Goal: Feedback & Contribution: Contribute content

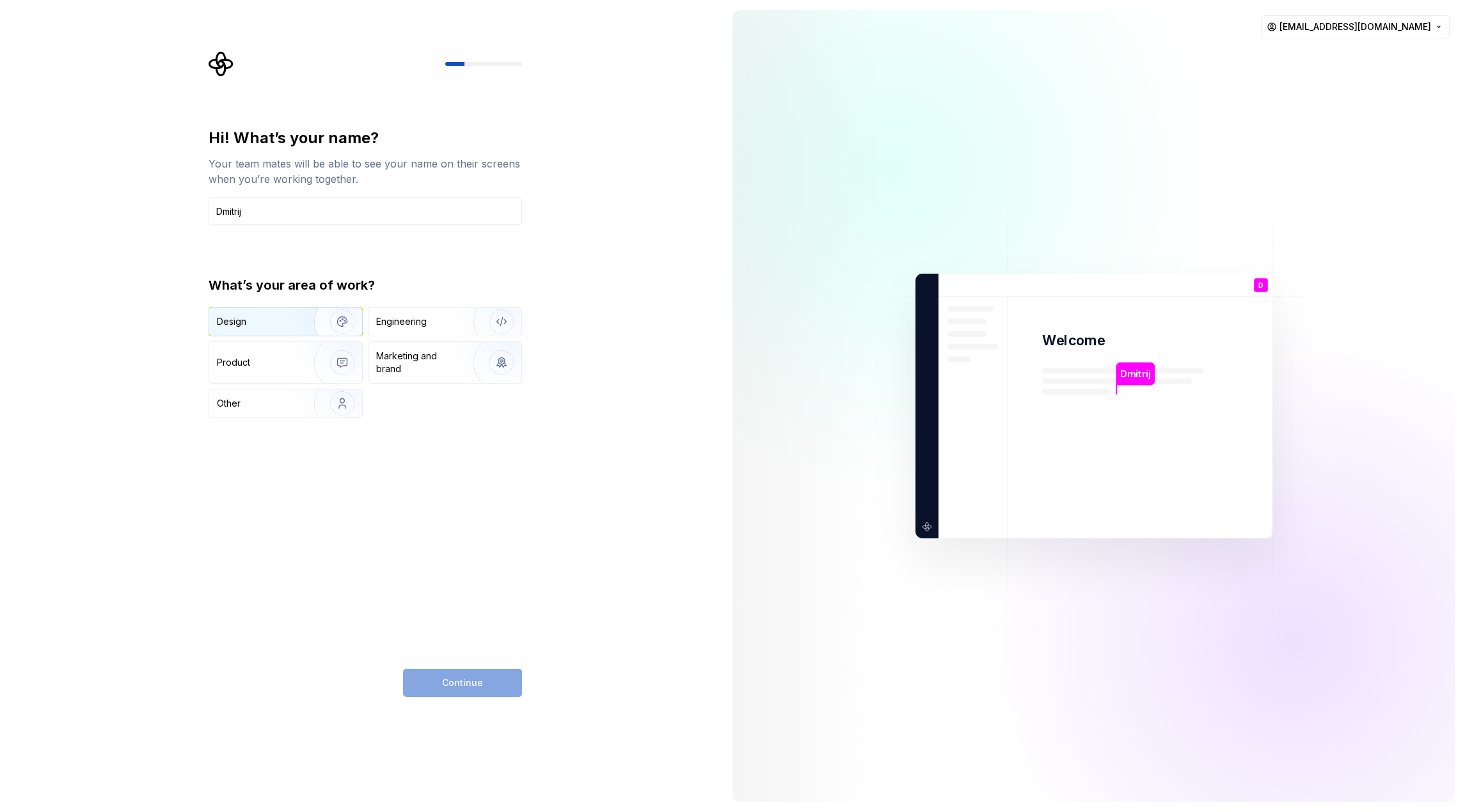
type input "Dmitrij"
click at [283, 326] on div "Design" at bounding box center [257, 321] width 81 height 13
click at [487, 665] on div "Hi! What’s your name? Your team mates will be able to see your name on their sc…" at bounding box center [365, 412] width 314 height 569
click at [499, 675] on button "Continue" at bounding box center [462, 683] width 119 height 28
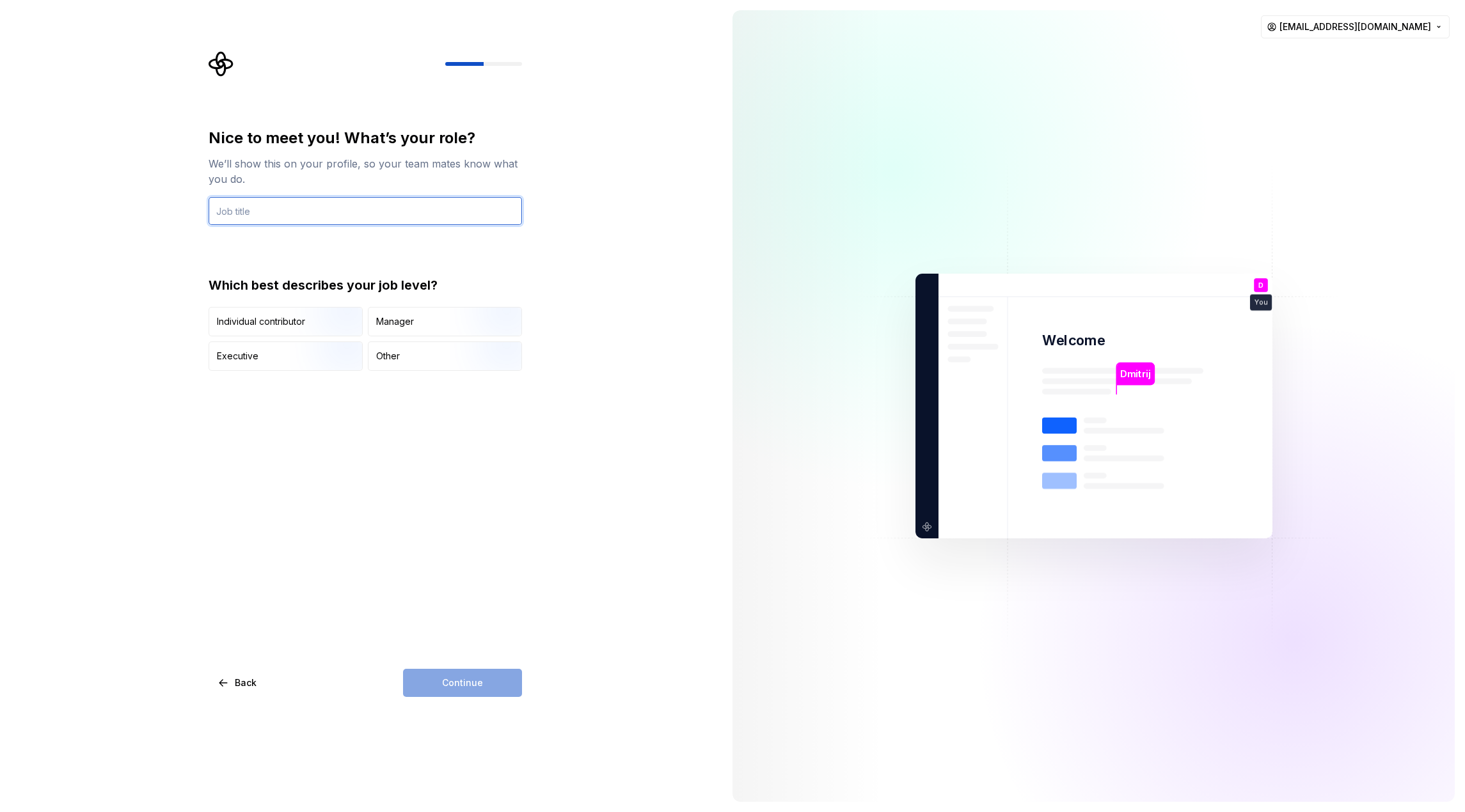
click at [369, 209] on input "text" at bounding box center [365, 211] width 314 height 28
type input "DS Architect"
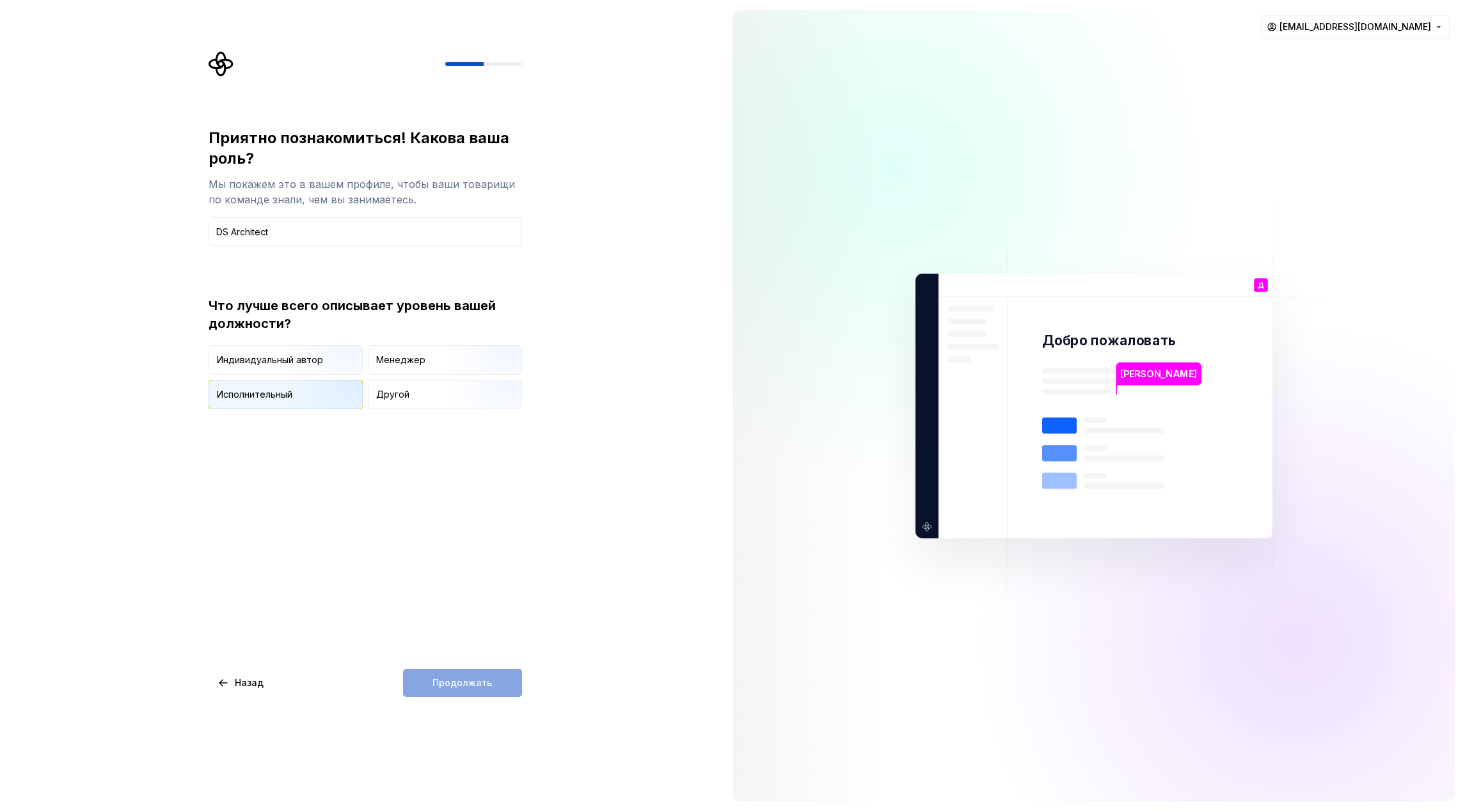
click at [309, 386] on img "button" at bounding box center [332, 410] width 82 height 86
click at [490, 679] on font "Продолжать" at bounding box center [462, 683] width 59 height 11
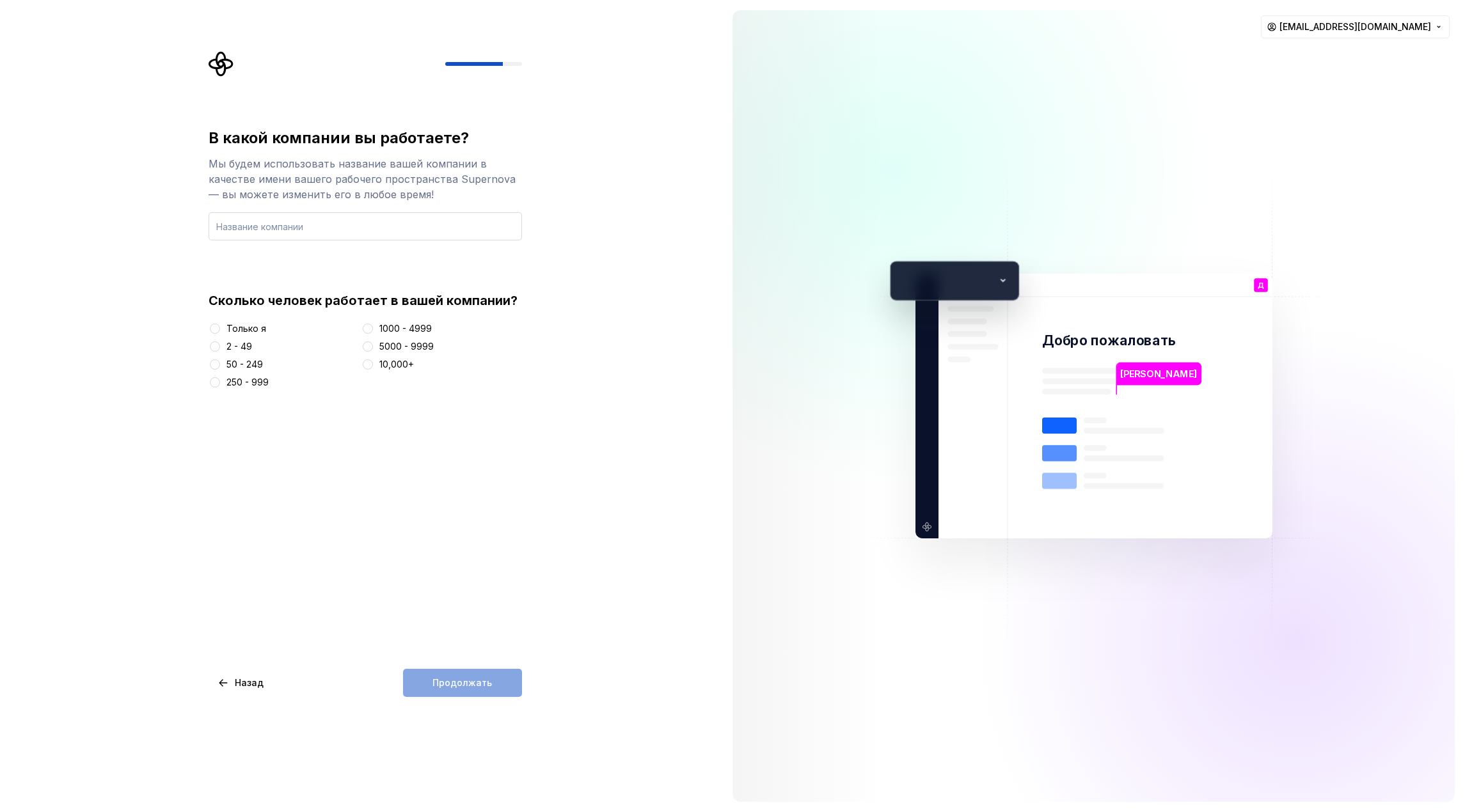
click at [352, 232] on input "text" at bounding box center [365, 226] width 314 height 28
type input "1"
type input "[DOMAIN_NAME]"
click at [373, 330] on button "1000 - 4999" at bounding box center [367, 328] width 10 height 10
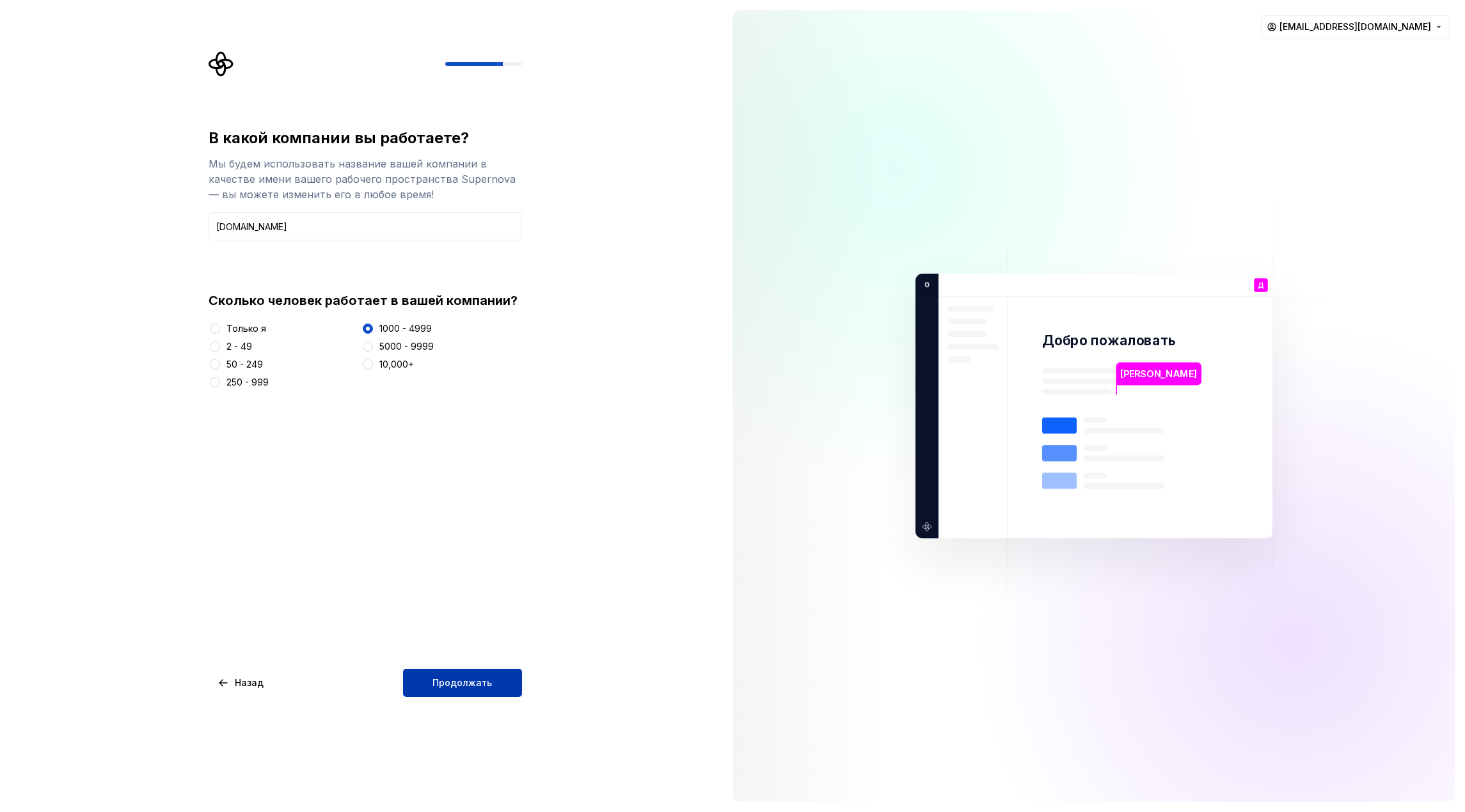
click at [472, 673] on button "Продолжать" at bounding box center [462, 683] width 119 height 28
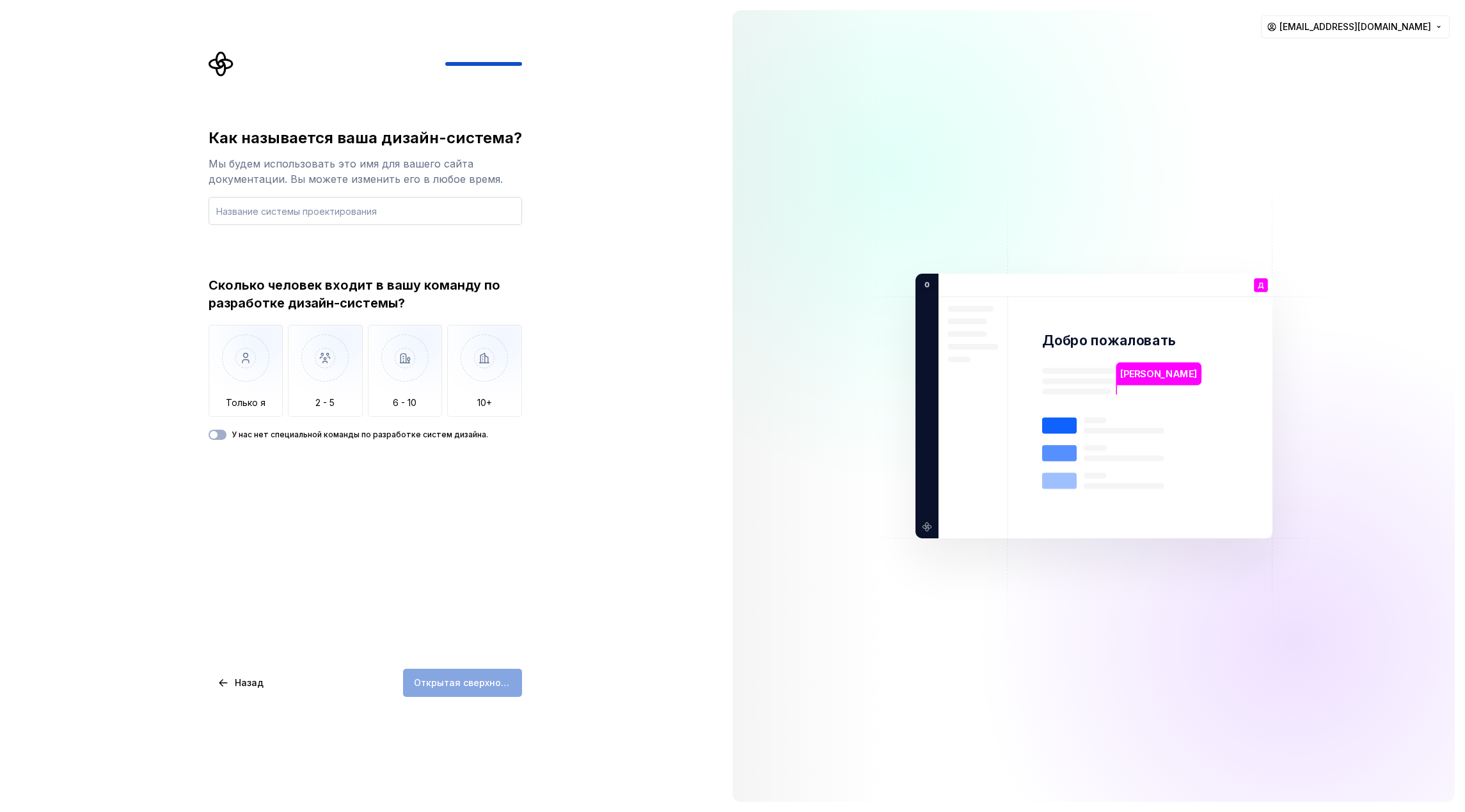
click at [480, 212] on input "text" at bounding box center [365, 211] width 314 height 28
type input "BODS"
click at [416, 365] on img "button" at bounding box center [405, 368] width 75 height 86
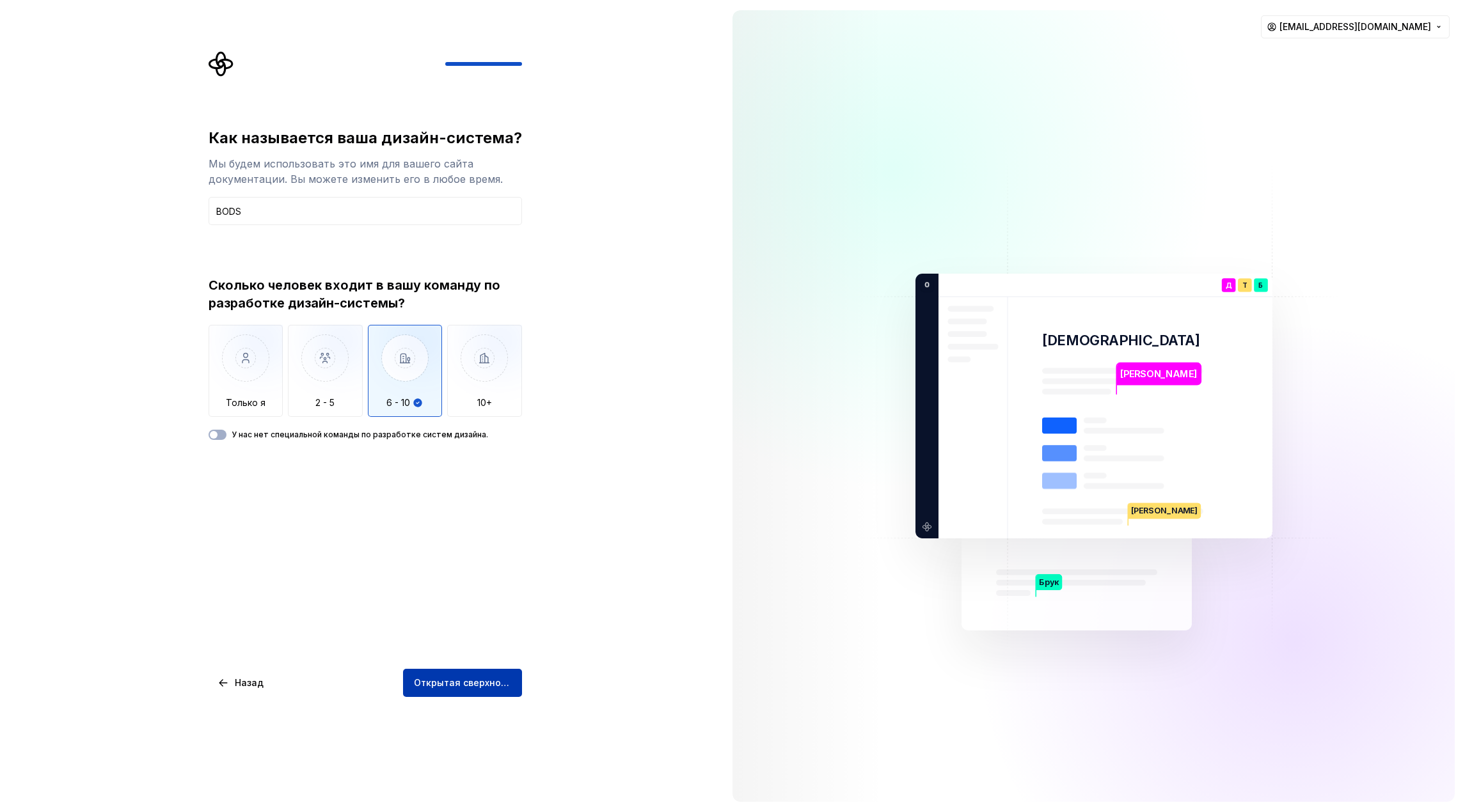
click at [509, 686] on font "Открытая сверхновая" at bounding box center [466, 683] width 104 height 11
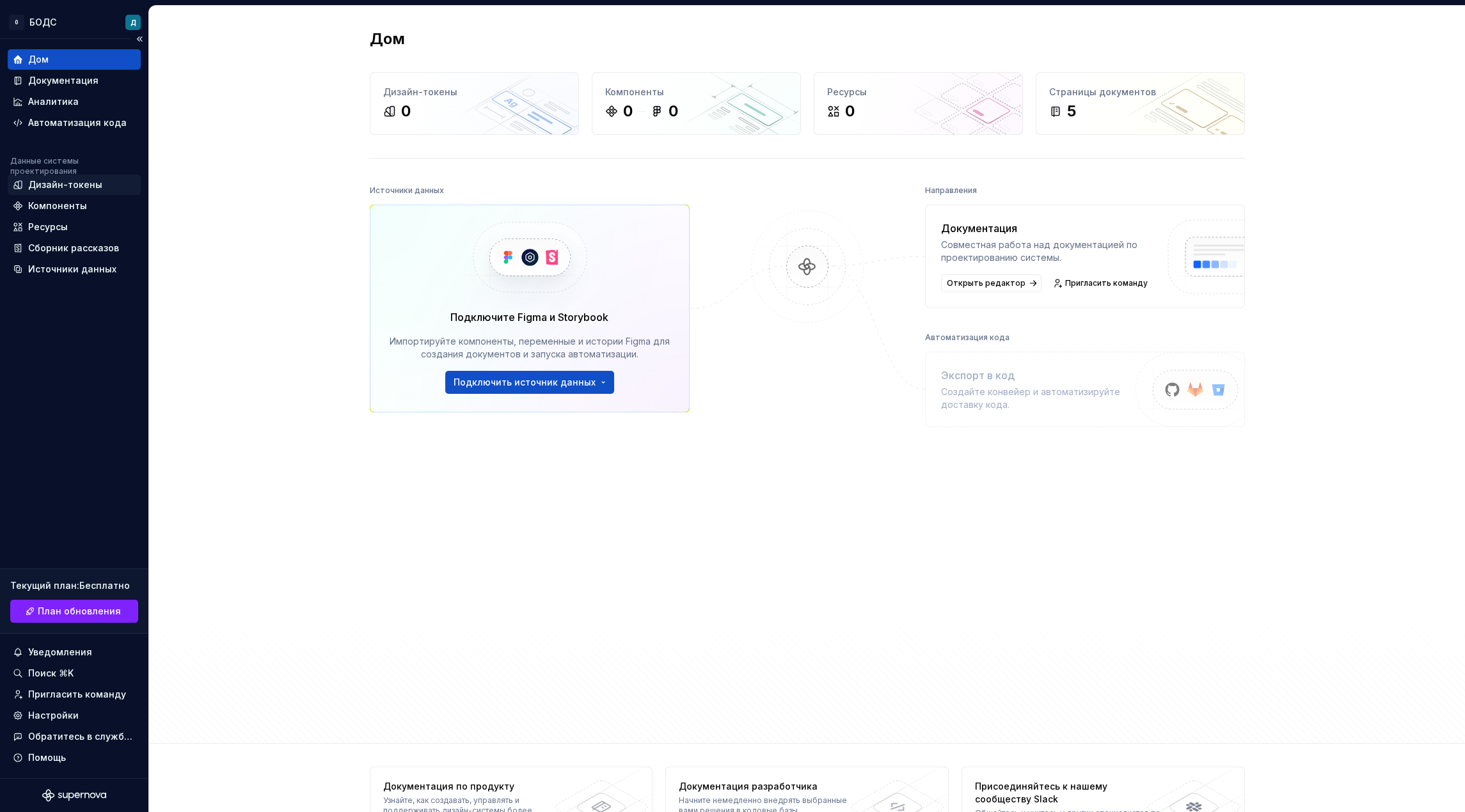
click at [100, 186] on div "Дизайн-токены" at bounding box center [74, 184] width 123 height 13
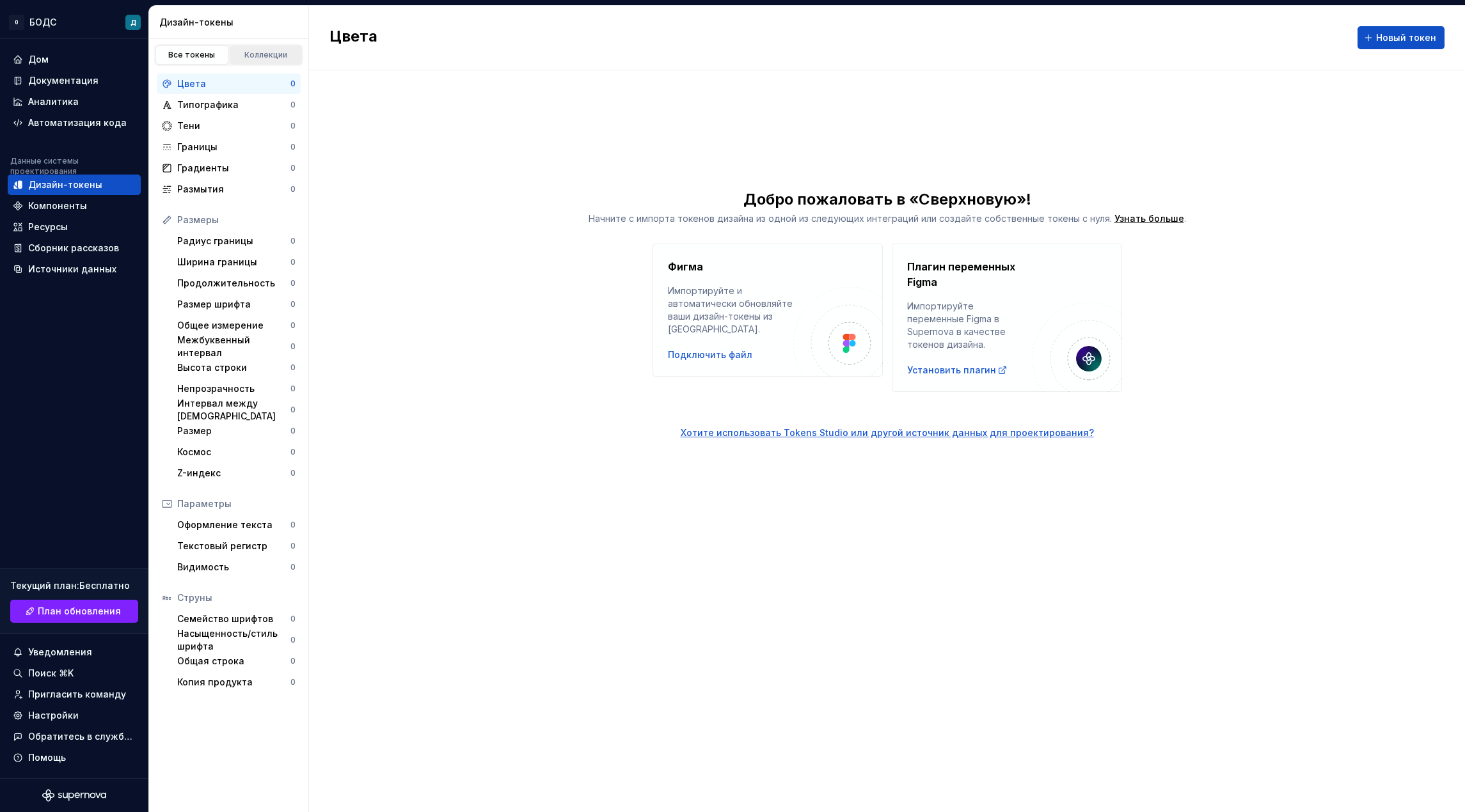
click at [273, 59] on font "Коллекции" at bounding box center [266, 55] width 43 height 10
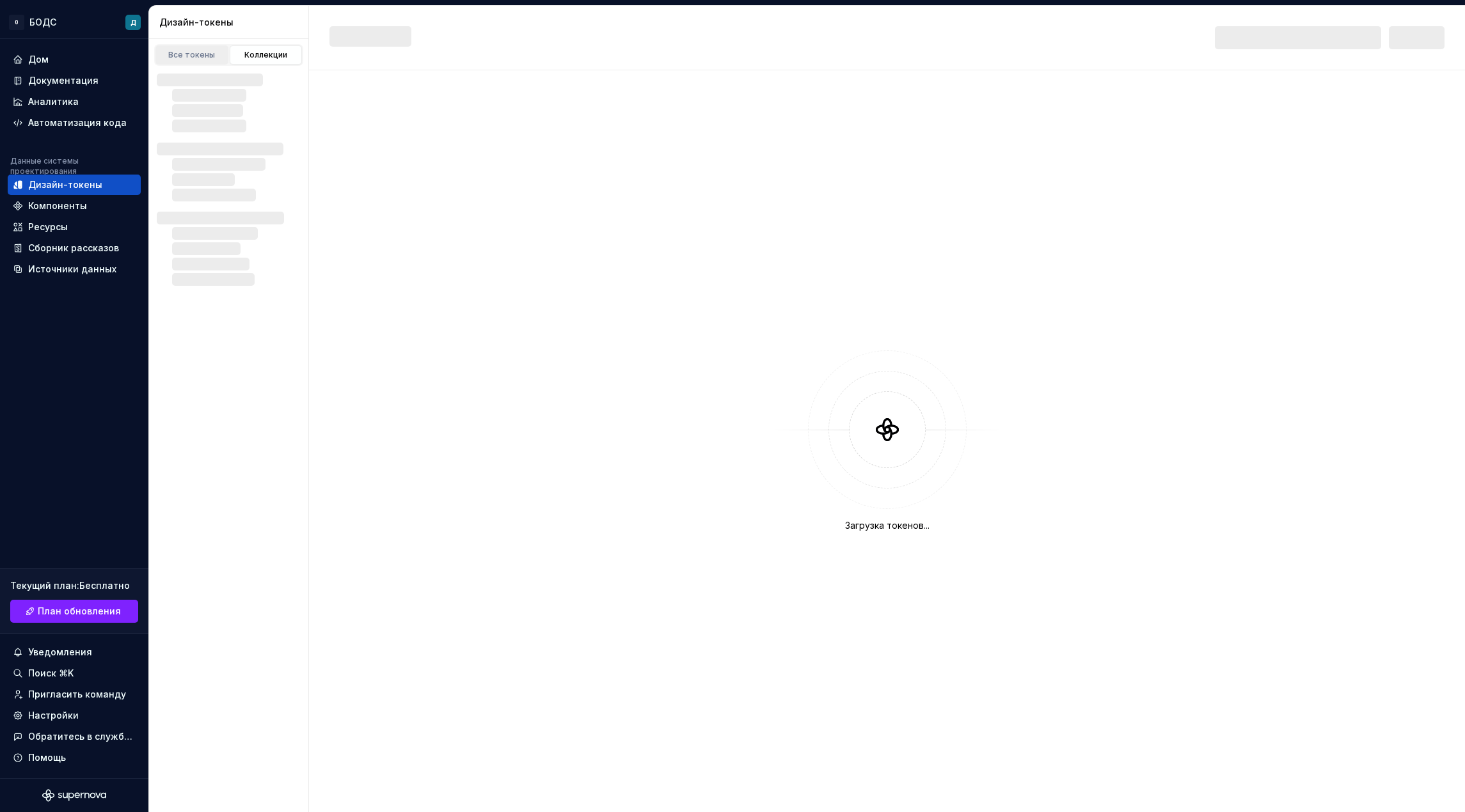
click at [201, 58] on font "Все токены" at bounding box center [191, 55] width 46 height 10
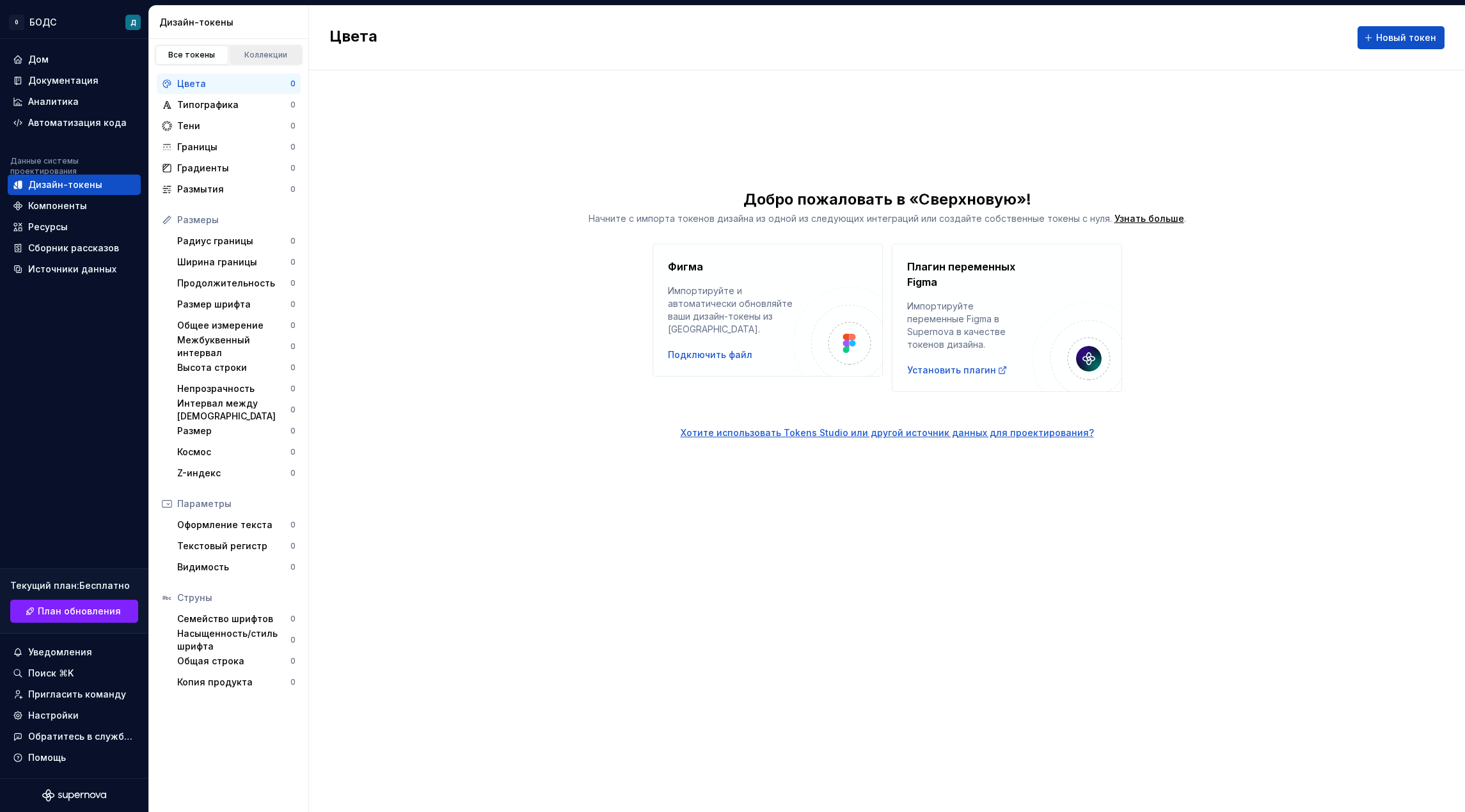
click at [259, 56] on font "Коллекции" at bounding box center [266, 55] width 43 height 10
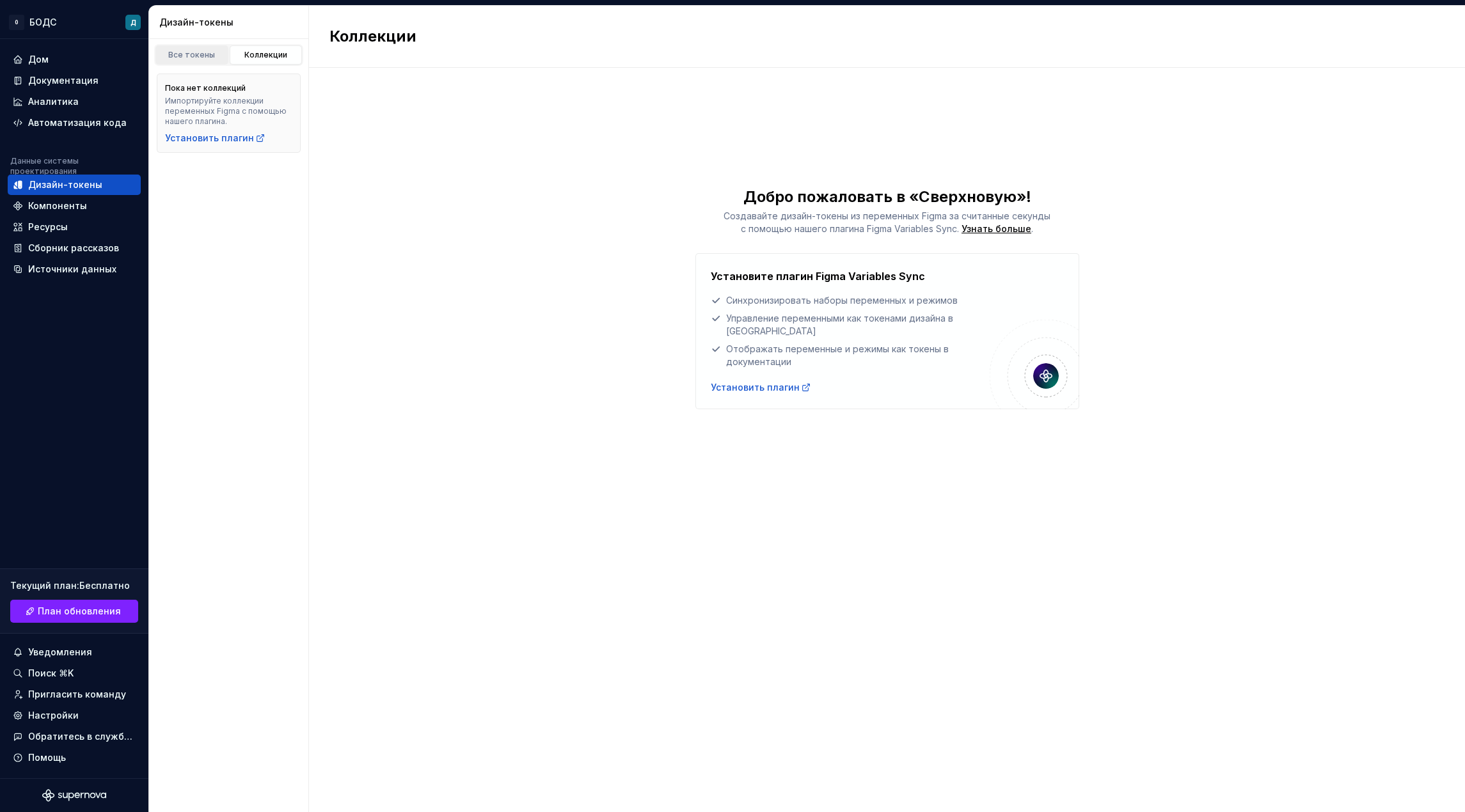
click at [213, 56] on font "Все токены" at bounding box center [191, 55] width 46 height 10
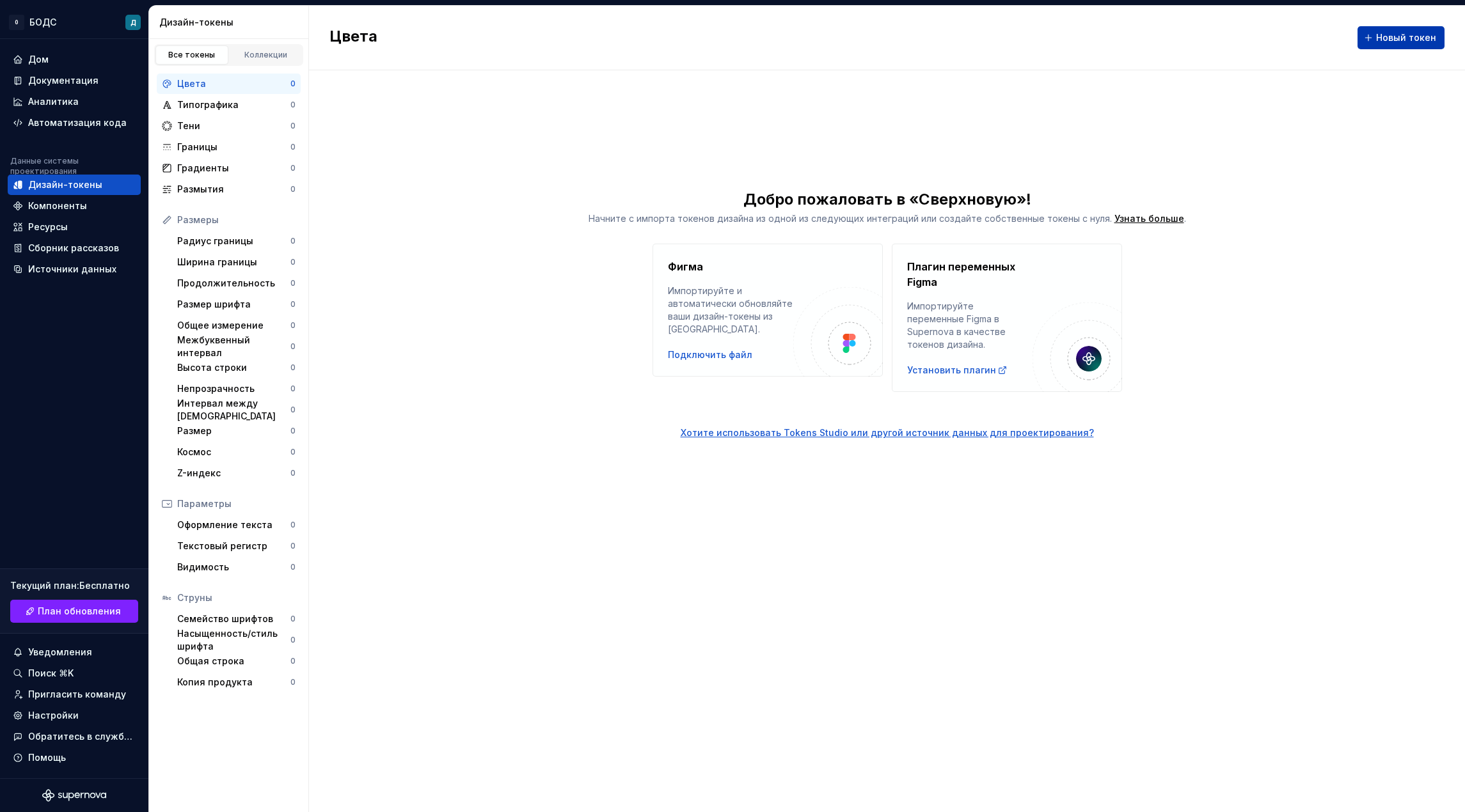
click at [1368, 29] on button "Новый токен" at bounding box center [1401, 37] width 87 height 23
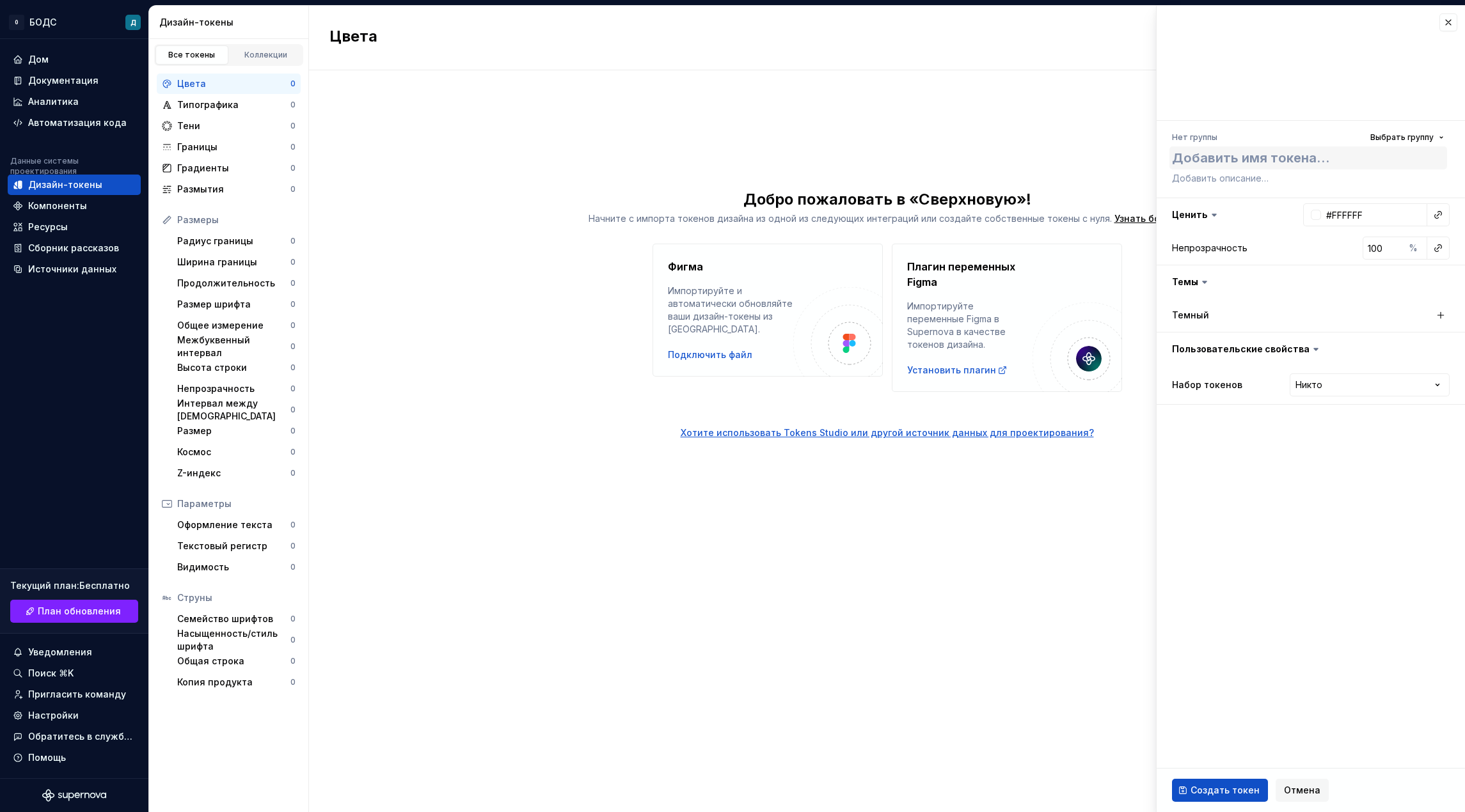
click at [1281, 159] on textarea at bounding box center [1308, 158] width 278 height 23
click at [1418, 135] on font "Выбрать группу" at bounding box center [1402, 137] width 63 height 10
click at [1305, 152] on textarea at bounding box center [1308, 158] width 278 height 23
type textarea "*"
